Goal: Task Accomplishment & Management: Use online tool/utility

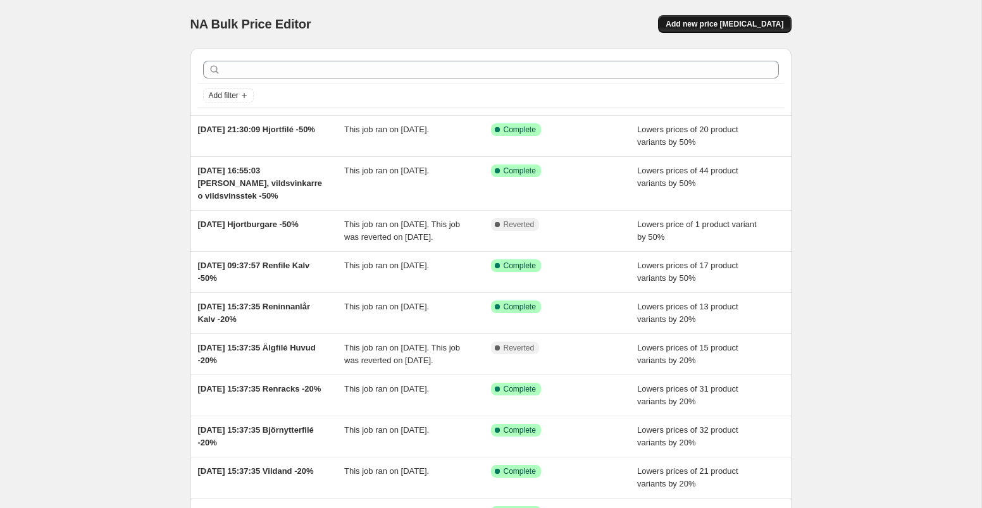
click at [724, 22] on span "Add new price [MEDICAL_DATA]" at bounding box center [724, 24] width 118 height 10
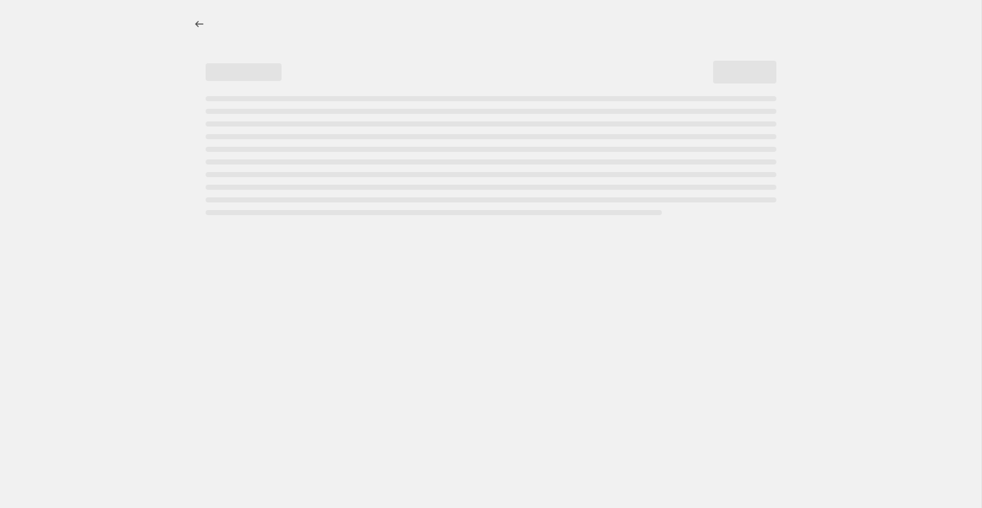
select select "percentage"
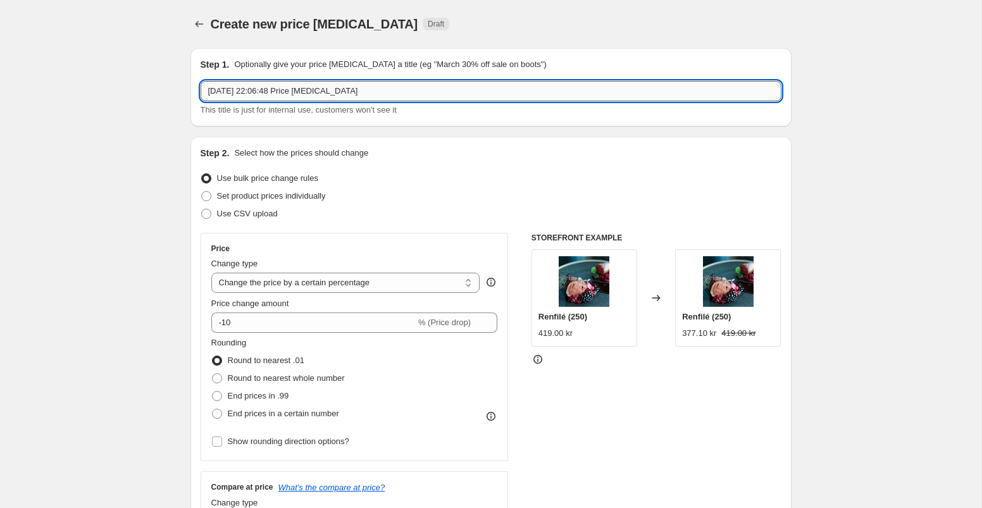
drag, startPoint x: 301, startPoint y: 93, endPoint x: 390, endPoint y: 94, distance: 88.6
click at [390, 94] on input "18 Aug 2025, 22:06:48 Price change job" at bounding box center [491, 91] width 581 height 20
type input "18 Aug 2025, 22:06:48 Torkat Lättrökt -50%"
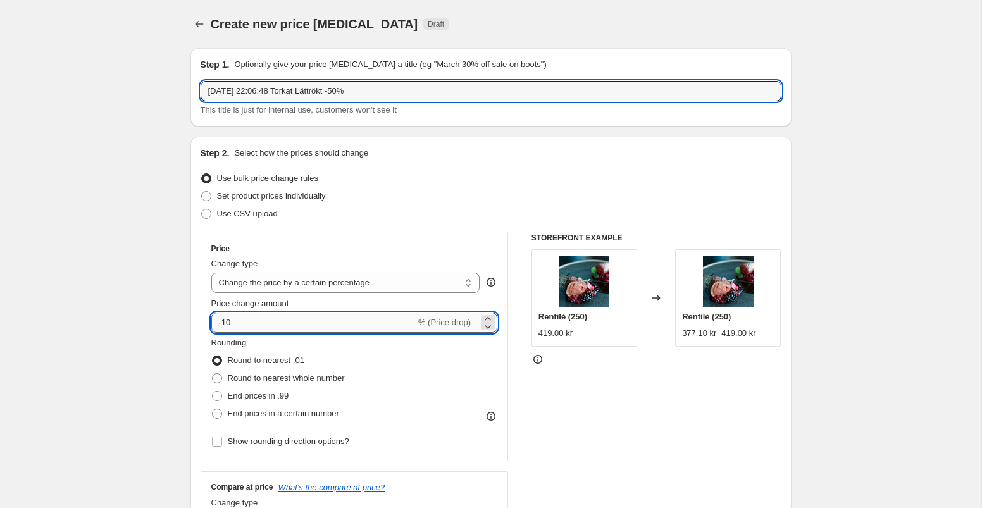
click at [275, 324] on input "-10" at bounding box center [313, 322] width 204 height 20
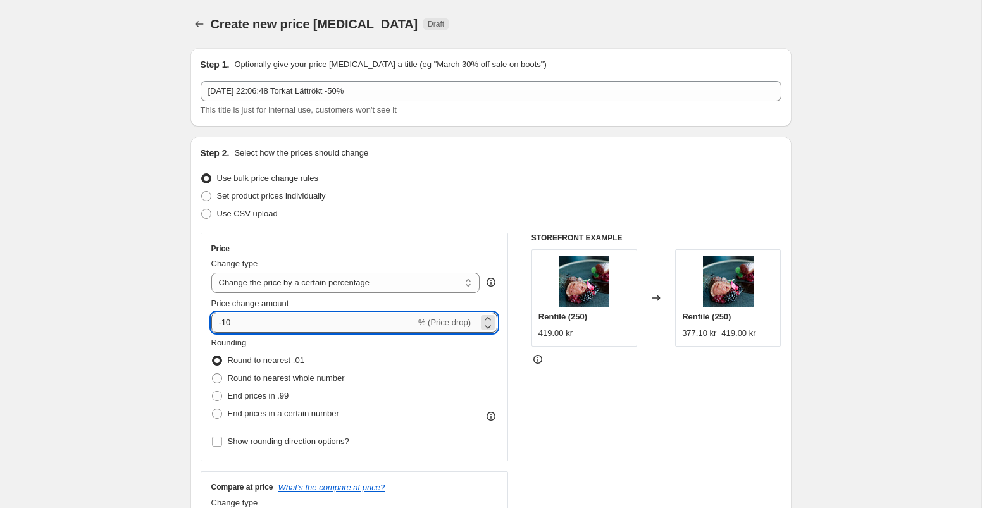
type input "-1"
type input "-50"
click at [525, 386] on div "Price Change type Change the price to a certain amount Change the price by a ce…" at bounding box center [491, 388] width 581 height 310
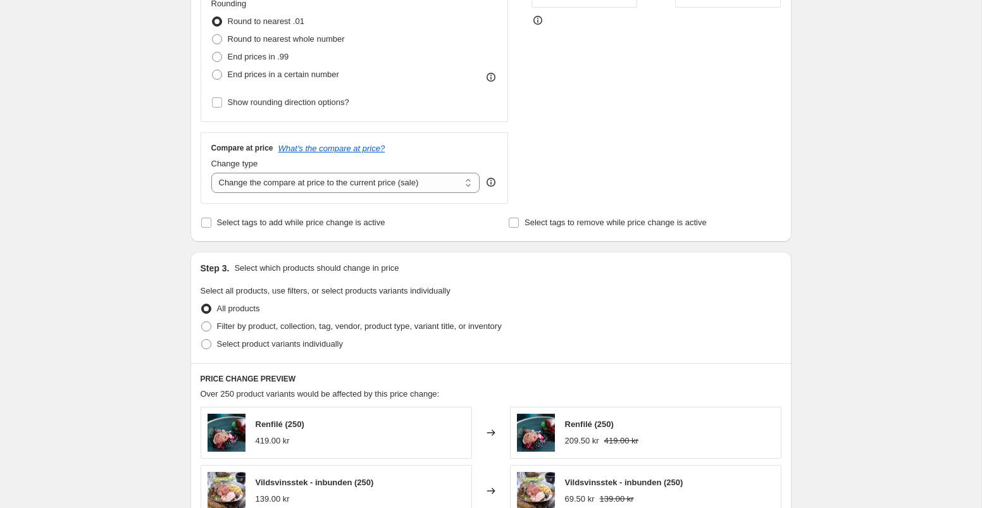
scroll to position [354, 0]
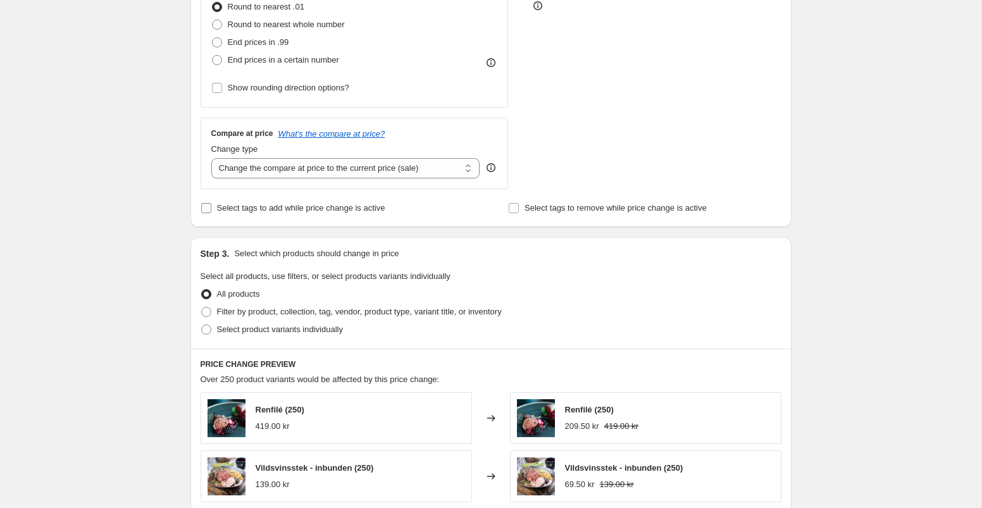
click at [202, 209] on input "Select tags to add while price change is active" at bounding box center [206, 208] width 10 height 10
checkbox input "true"
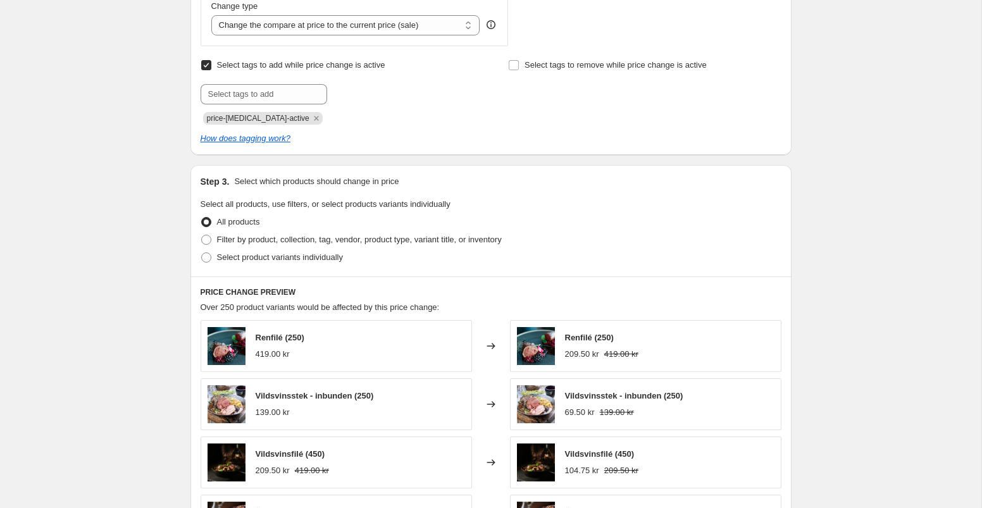
scroll to position [511, 0]
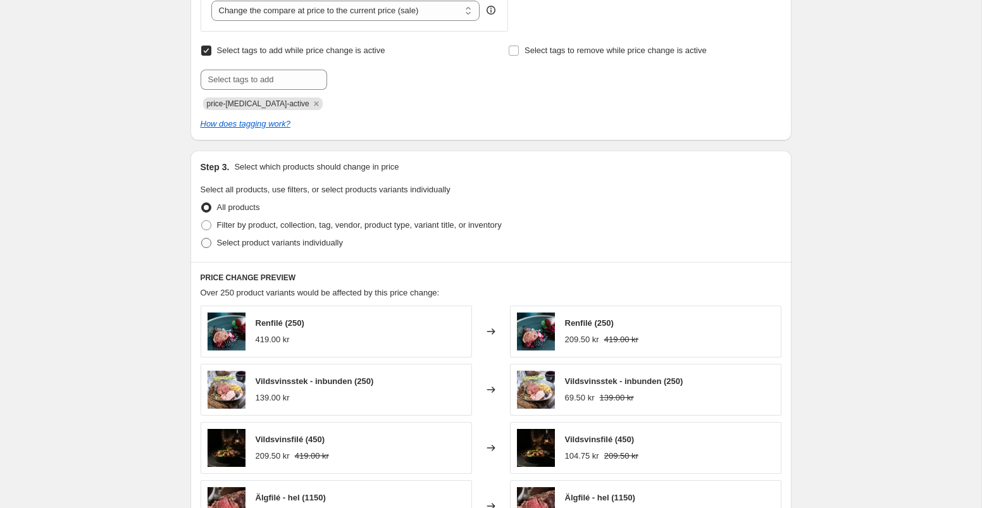
click at [210, 243] on span at bounding box center [206, 243] width 10 height 10
click at [202, 238] on input "Select product variants individually" at bounding box center [201, 238] width 1 height 1
radio input "true"
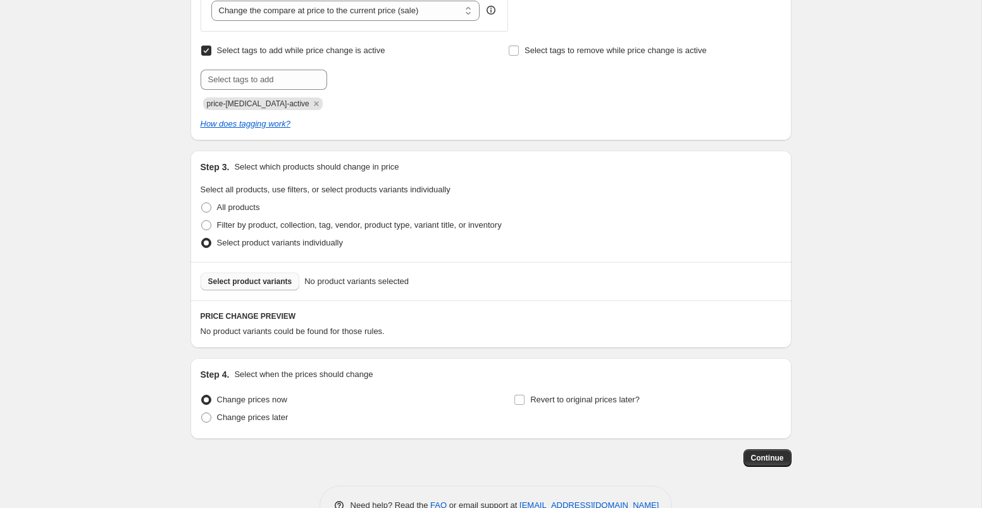
click at [257, 281] on span "Select product variants" at bounding box center [250, 281] width 84 height 10
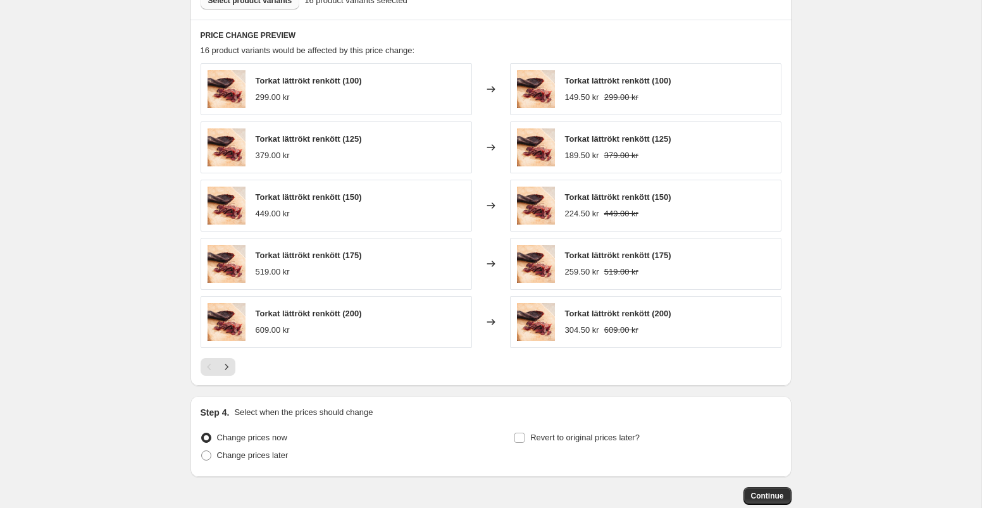
scroll to position [866, 0]
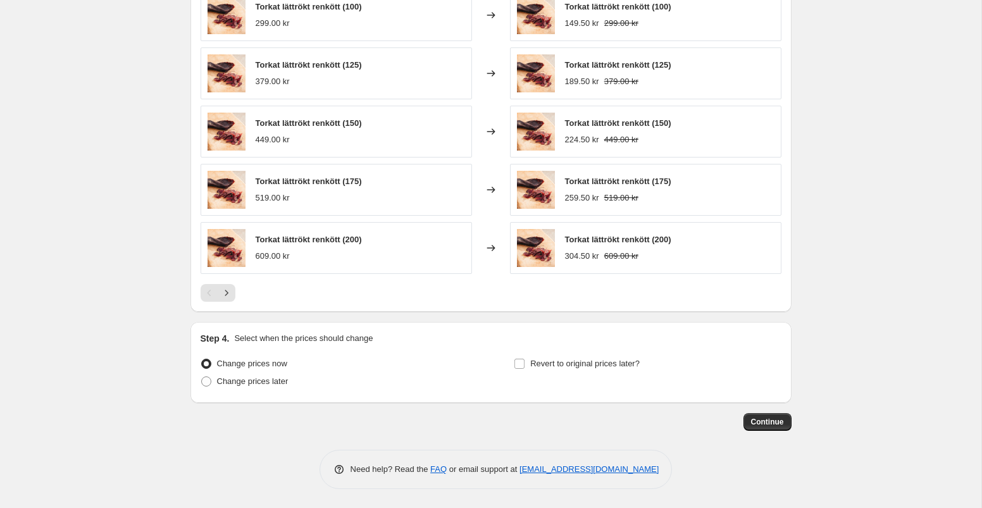
click at [767, 423] on span "Continue" at bounding box center [767, 422] width 33 height 10
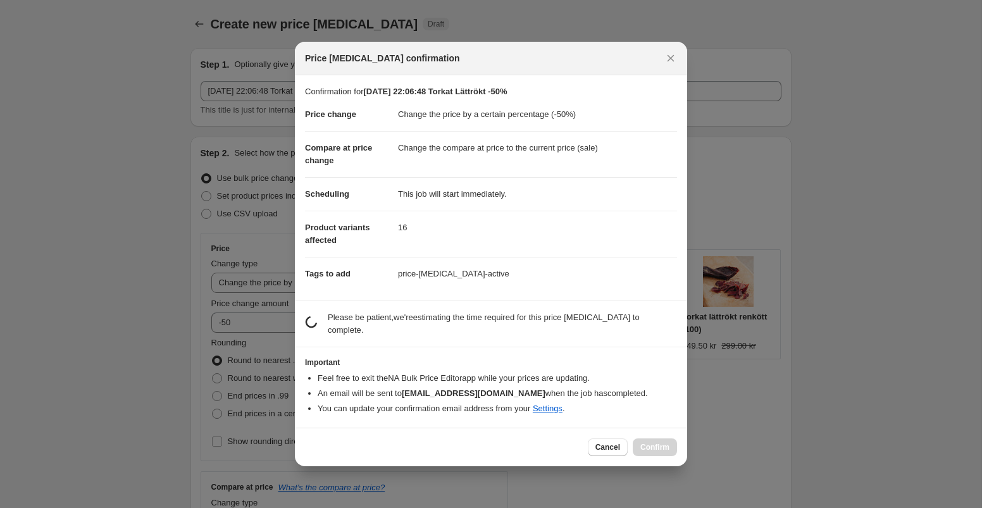
scroll to position [0, 0]
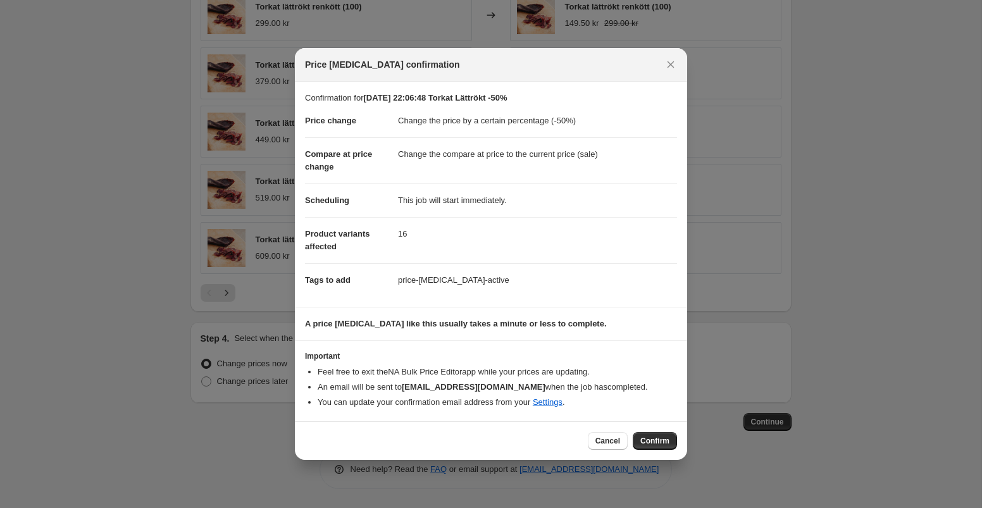
click at [662, 450] on div "Cancel Confirm" at bounding box center [491, 440] width 392 height 39
click at [660, 438] on span "Confirm" at bounding box center [654, 441] width 29 height 10
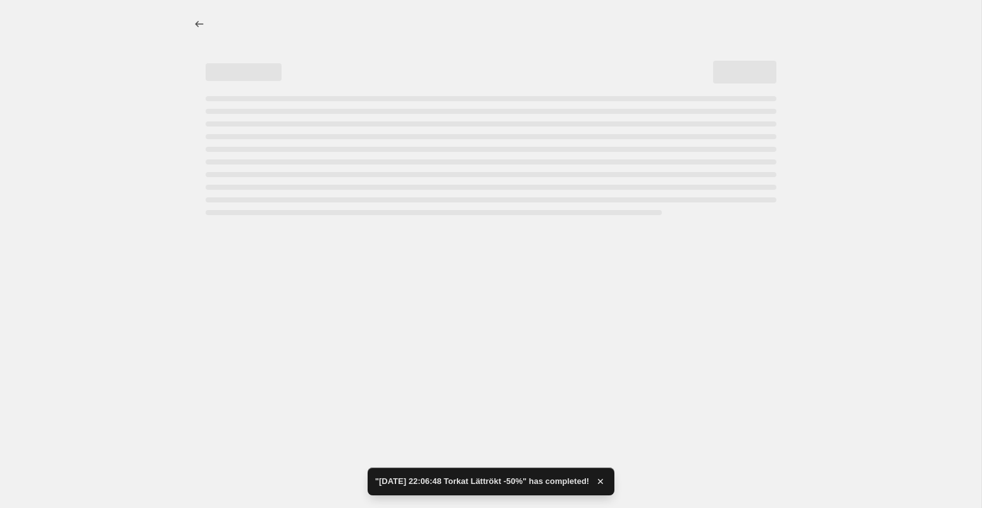
select select "percentage"
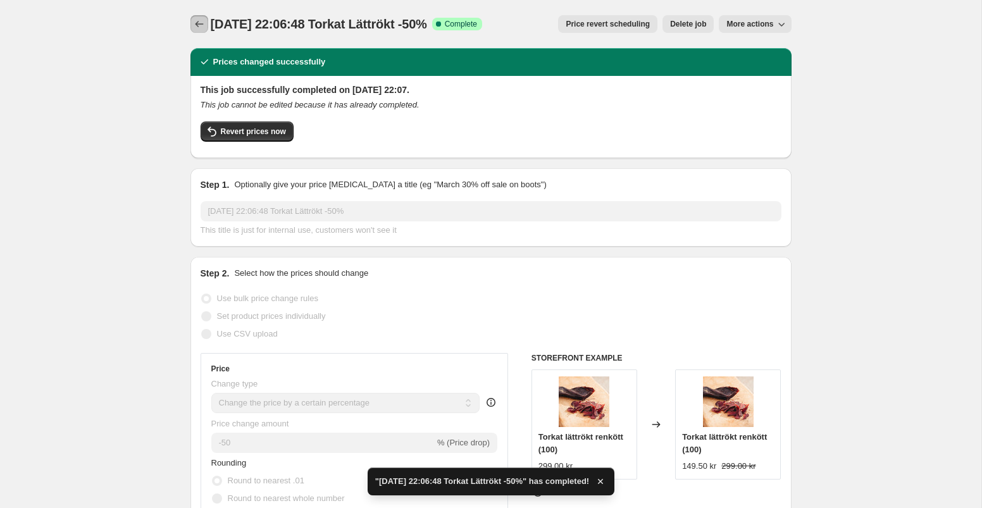
click at [199, 23] on icon "Price change jobs" at bounding box center [199, 24] width 13 height 13
